Goal: Find specific page/section: Find specific page/section

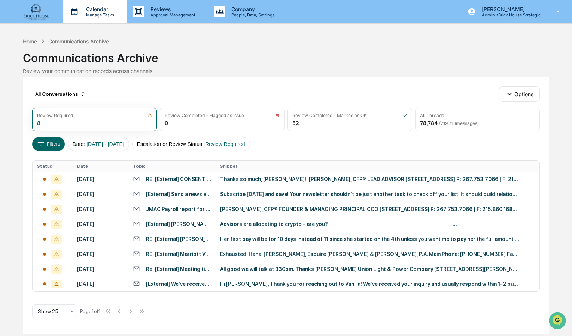
click at [98, 10] on p "Calendar" at bounding box center [99, 9] width 38 height 6
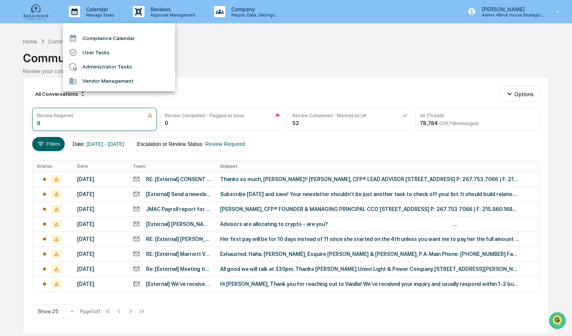
click at [37, 12] on div at bounding box center [286, 168] width 572 height 336
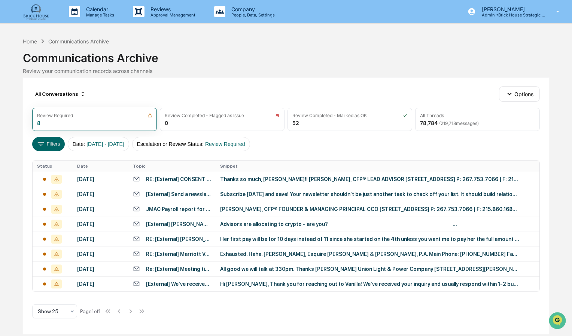
click at [37, 12] on img at bounding box center [36, 11] width 36 height 17
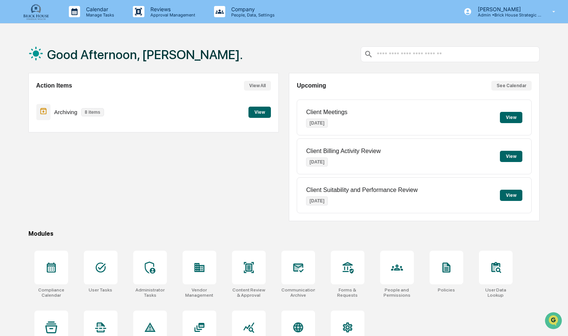
scroll to position [35, 0]
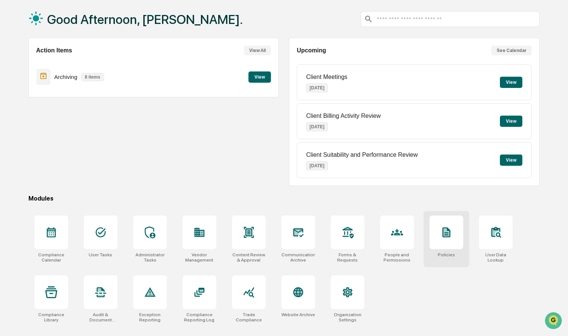
click at [453, 232] on div at bounding box center [447, 233] width 34 height 34
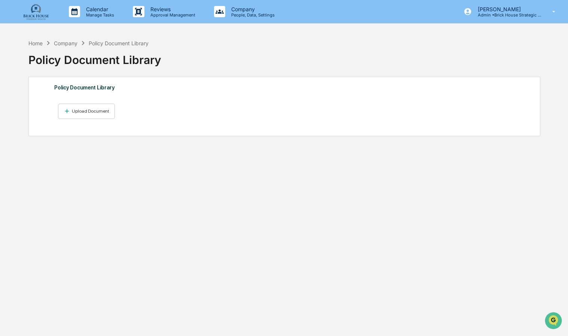
click at [37, 17] on img at bounding box center [36, 11] width 36 height 17
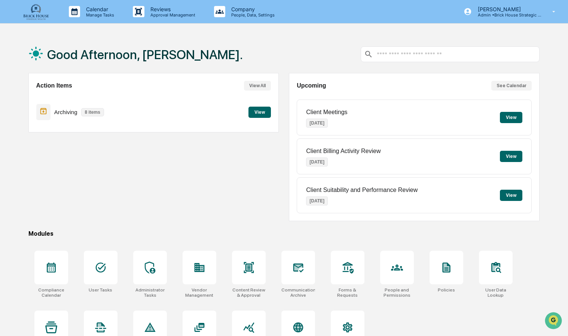
scroll to position [35, 0]
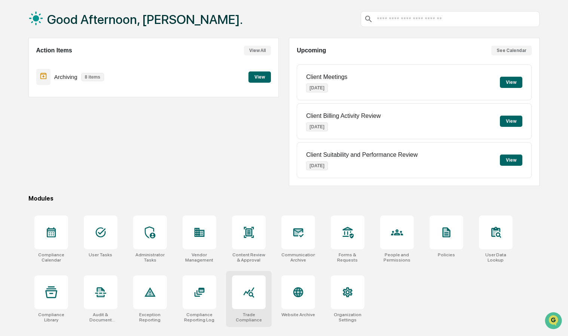
click at [252, 288] on icon at bounding box center [248, 292] width 11 height 10
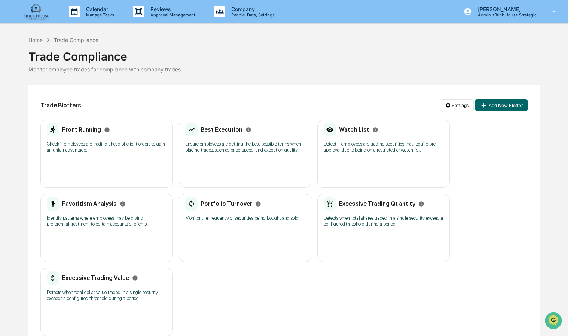
click at [83, 141] on p "Check if employees are trading ahead of client orders to gain an unfair advanta…" at bounding box center [107, 147] width 120 height 12
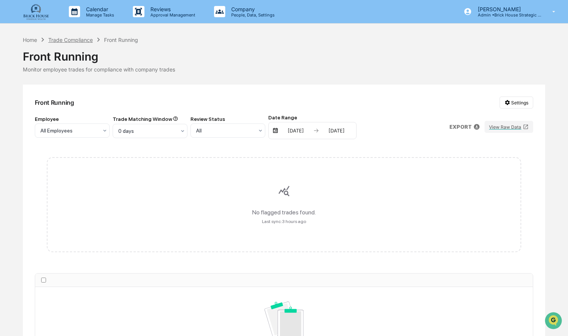
click at [68, 40] on div "Trade Compliance" at bounding box center [70, 40] width 45 height 6
